Goal: Use online tool/utility: Utilize a website feature to perform a specific function

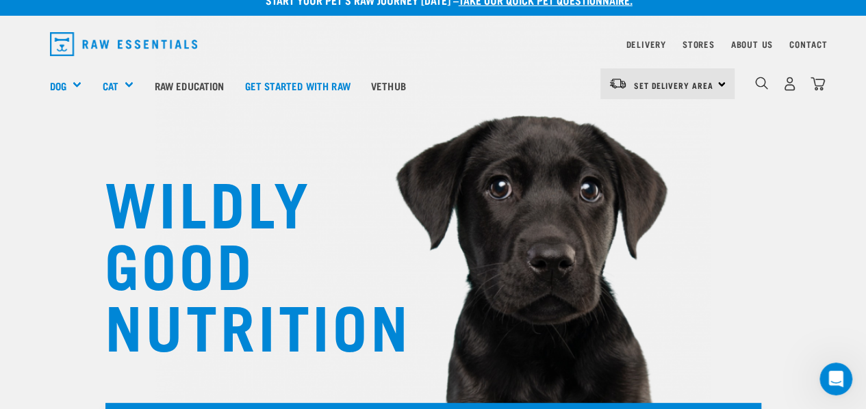
scroll to position [17, 0]
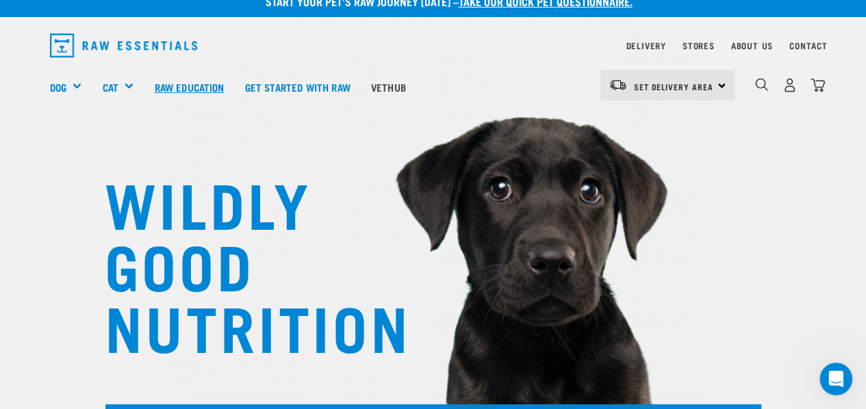
click at [186, 85] on link "Raw Education" at bounding box center [189, 87] width 90 height 55
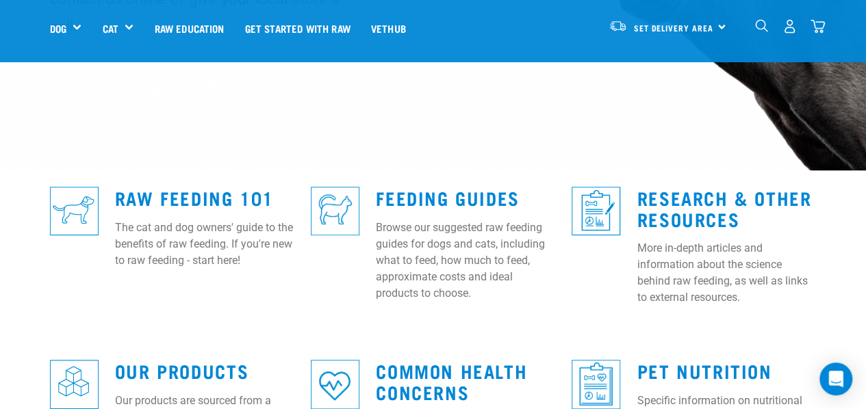
scroll to position [296, 0]
click at [454, 192] on link "Feeding Guides" at bounding box center [447, 197] width 143 height 10
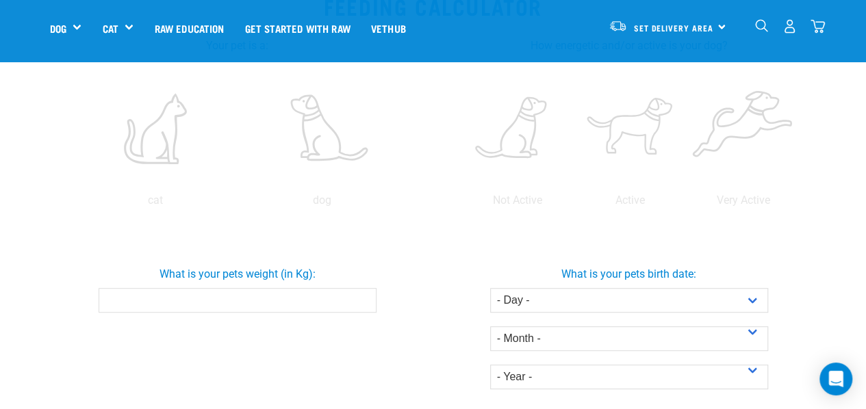
scroll to position [293, 0]
click at [272, 294] on input "What is your pets weight (in Kg):" at bounding box center [238, 299] width 278 height 25
type input "2.3"
click at [436, 261] on div "What is your pets birth date: - Day - 1 2 3 4 5 6 7 8 9 10 11 12 13 14 15 16 17…" at bounding box center [629, 321] width 397 height 134
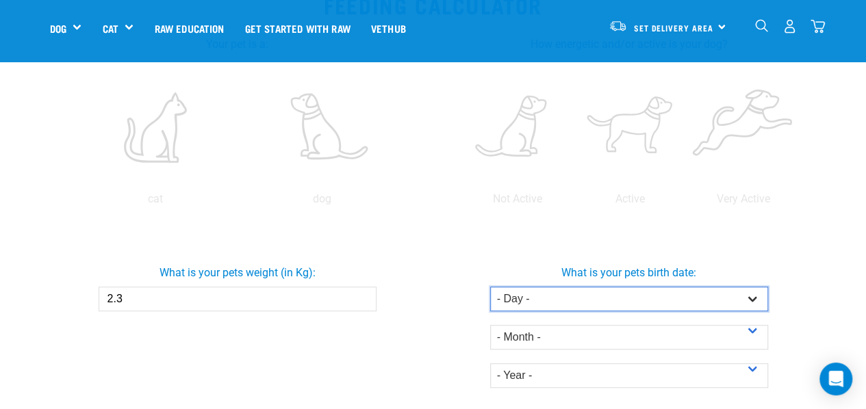
click at [564, 294] on select "- Day - 1 2 3 4 5 6 7 8 9 10 11 12 13 14 15 16 17 18 19 20 21 22 23 24 25 26 27" at bounding box center [629, 299] width 278 height 25
select select "18"
click at [490, 287] on select "- Day - 1 2 3 4 5 6 7 8 9 10 11 12 13 14 15 16 17 18 19 20 21 22 23 24 25 26 27" at bounding box center [629, 299] width 278 height 25
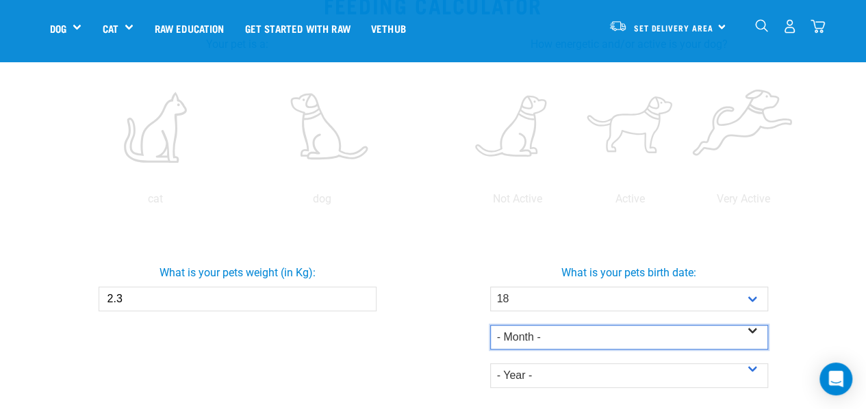
click at [534, 341] on select "- Month - January February March April May June July August September October N…" at bounding box center [629, 337] width 278 height 25
select select "June"
click at [490, 325] on select "- Month - January February March April May June July August September October N…" at bounding box center [629, 337] width 278 height 25
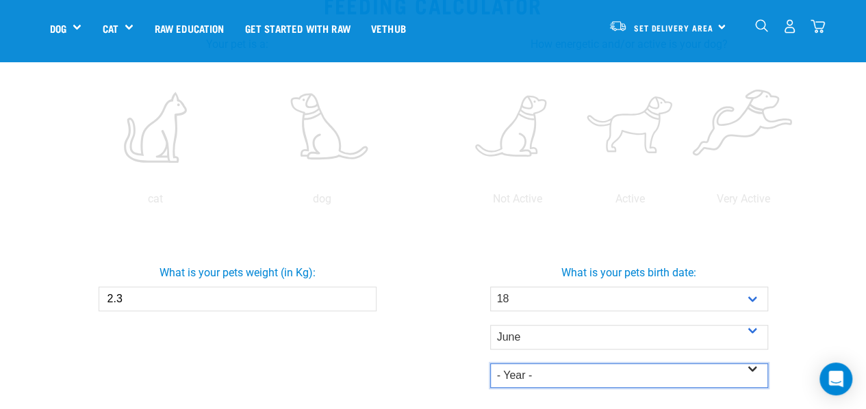
click at [532, 371] on select "- Year - 2025 2024 2023 2022 2021 2020 2019 2018 2017 2016 2015 2014" at bounding box center [629, 376] width 278 height 25
select select "2025"
click at [490, 364] on select "- Year - 2025 2024 2023 2022 2021 2020 2019 2018 2017 2016 2015 2014" at bounding box center [629, 376] width 278 height 25
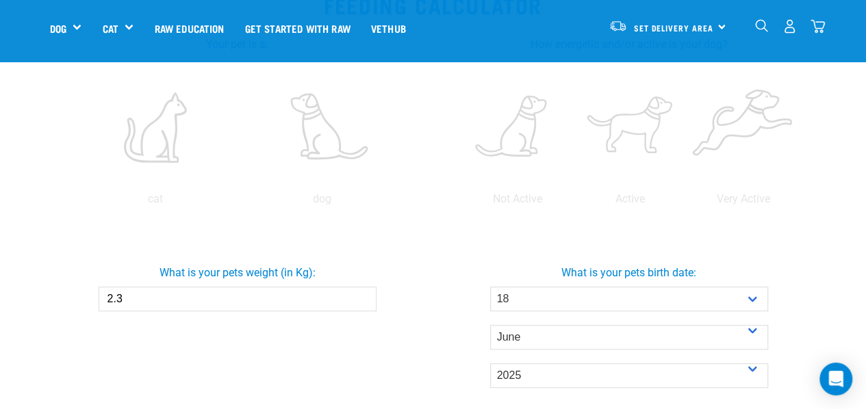
click at [429, 285] on div "What is your pets weight (in Kg): 2.3" at bounding box center [237, 283] width 397 height 58
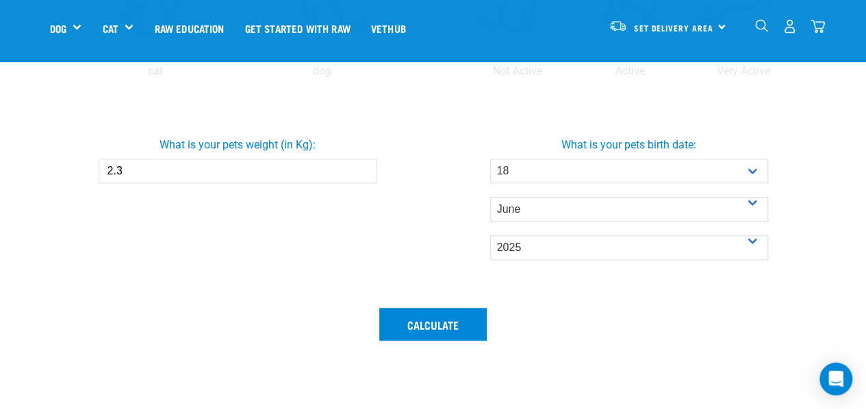
scroll to position [422, 0]
click at [433, 331] on button "Calculate" at bounding box center [432, 323] width 107 height 33
click at [433, 327] on button "Calculate" at bounding box center [432, 323] width 107 height 33
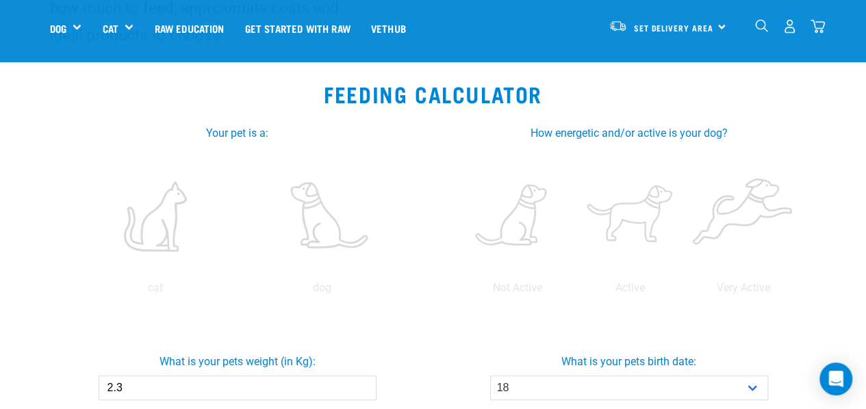
scroll to position [203, 0]
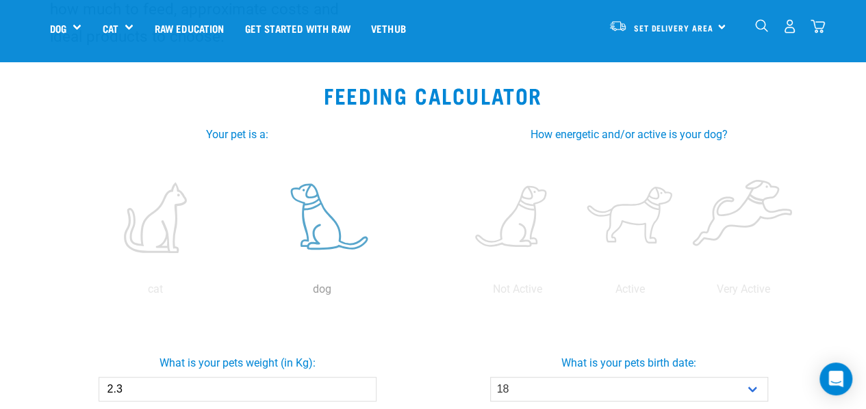
click at [326, 242] on label at bounding box center [323, 218] width 162 height 116
click at [239, 293] on input "radio" at bounding box center [239, 293] width 0 height 0
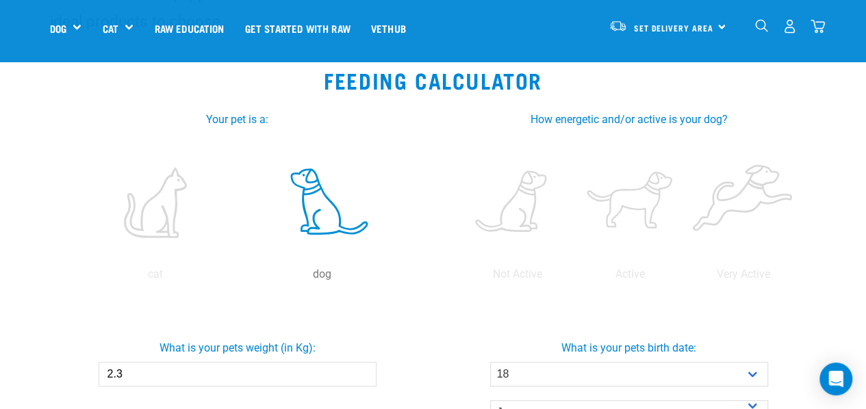
scroll to position [218, 0]
click at [702, 228] on label at bounding box center [742, 202] width 107 height 116
click at [687, 277] on input "radio" at bounding box center [687, 277] width 0 height 0
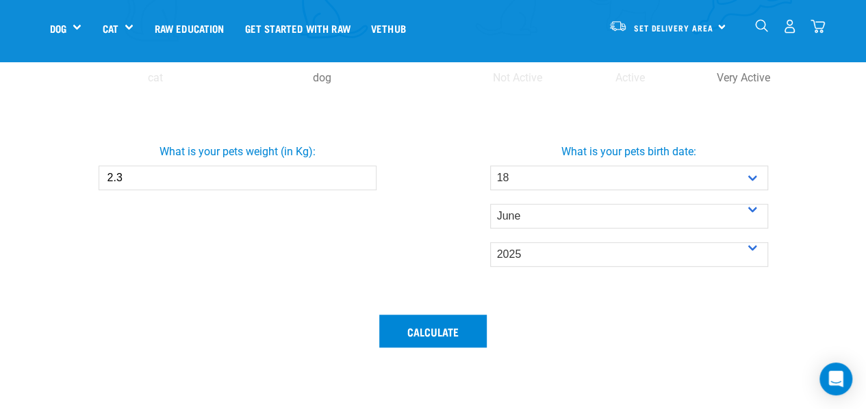
scroll to position [429, 0]
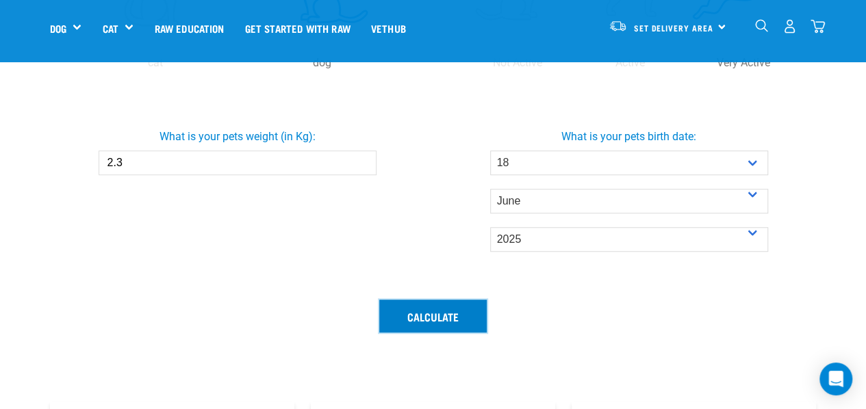
click at [434, 318] on button "Calculate" at bounding box center [432, 316] width 107 height 33
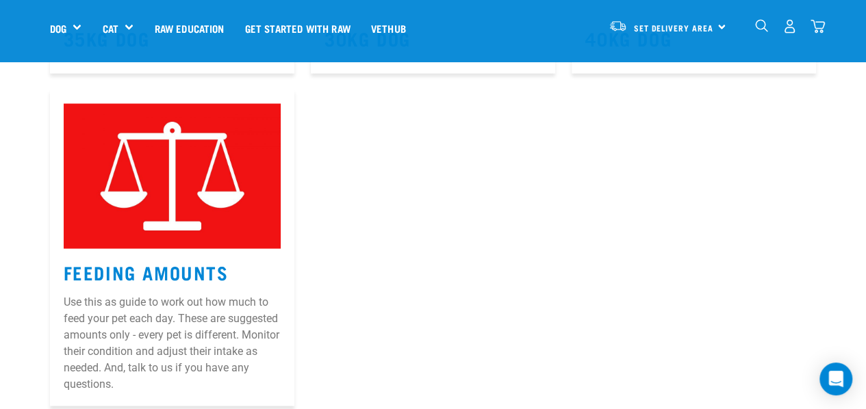
scroll to position [1131, 0]
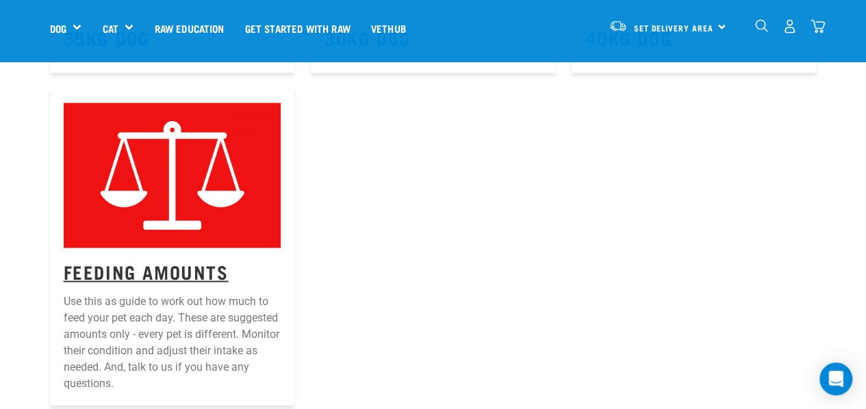
click at [161, 276] on link "Feeding Amounts" at bounding box center [146, 271] width 165 height 10
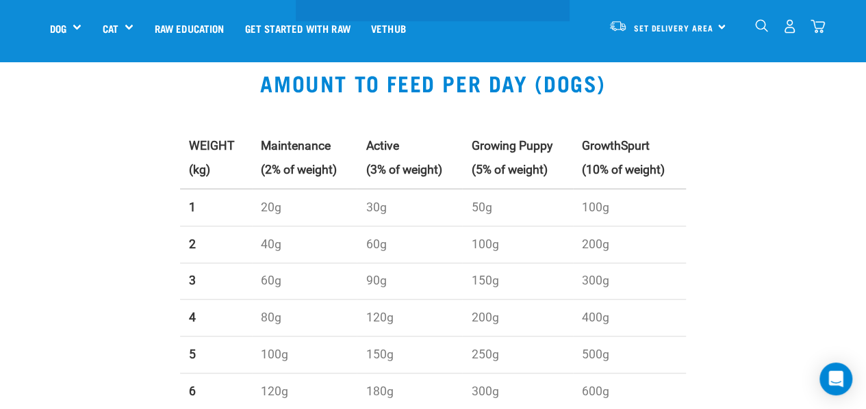
scroll to position [413, 0]
